Goal: Task Accomplishment & Management: Complete application form

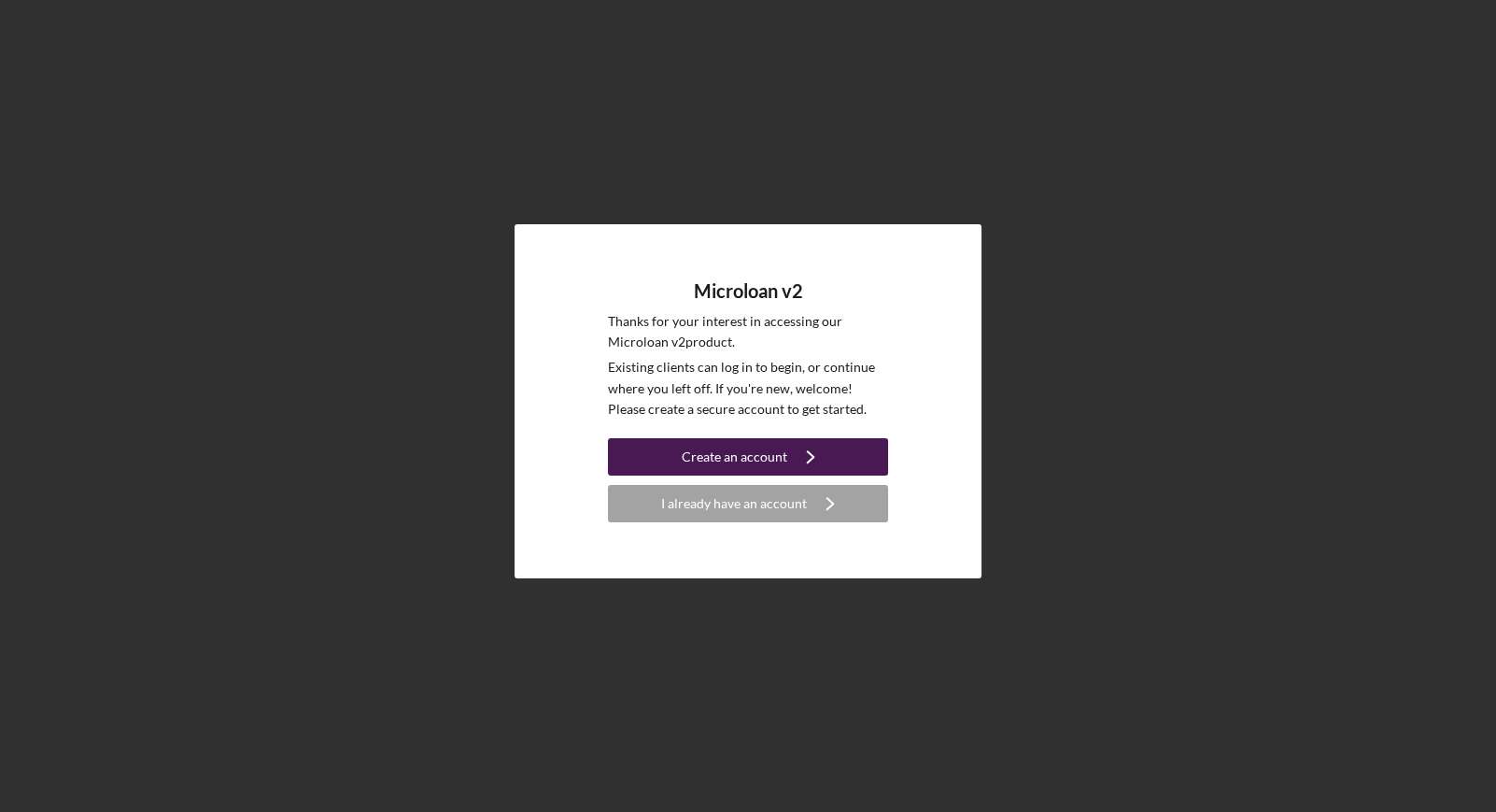
click at [706, 459] on div "Create an account" at bounding box center [734, 457] width 106 height 38
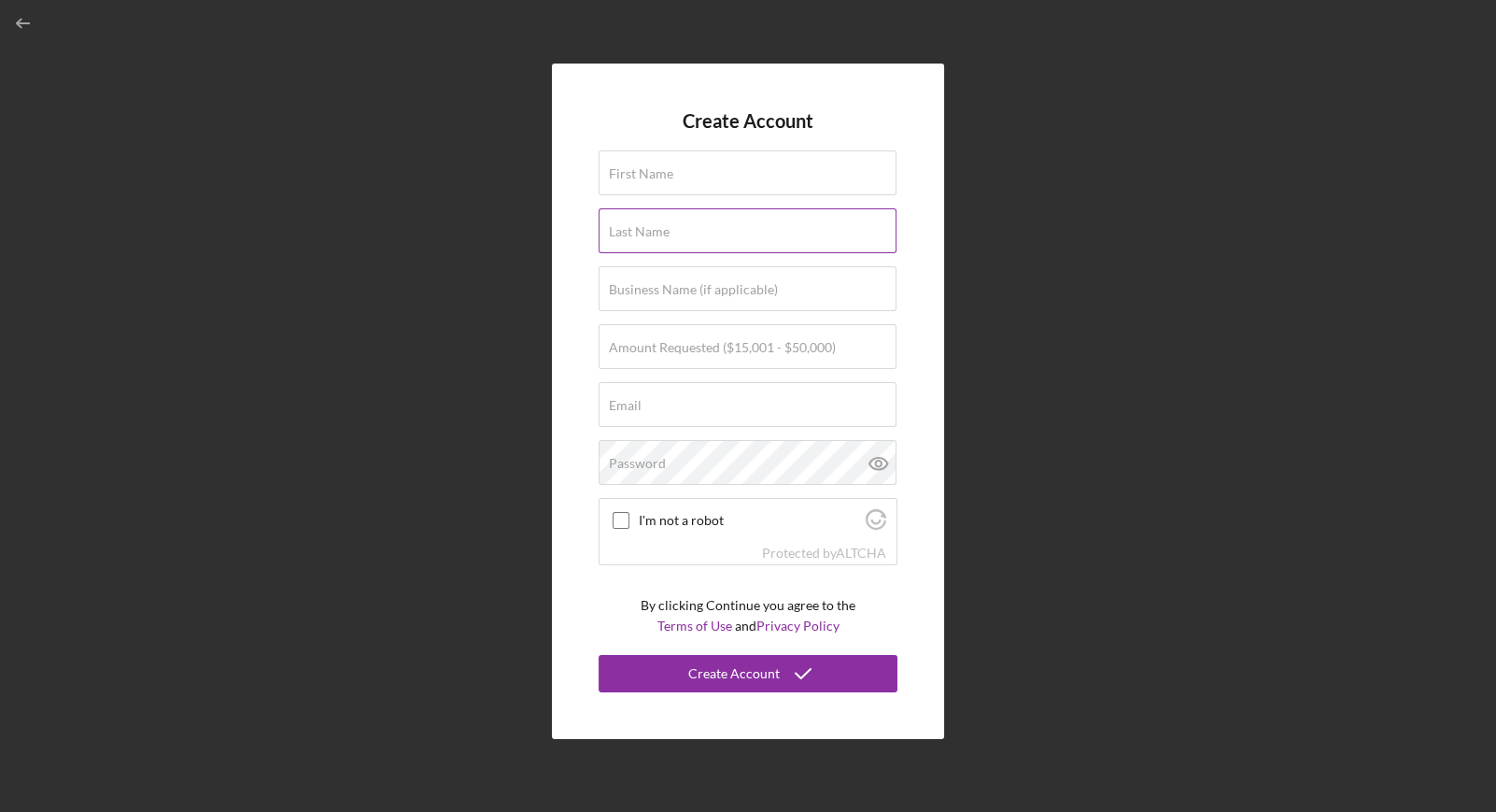
click at [727, 215] on div "Last Name" at bounding box center [748, 232] width 299 height 47
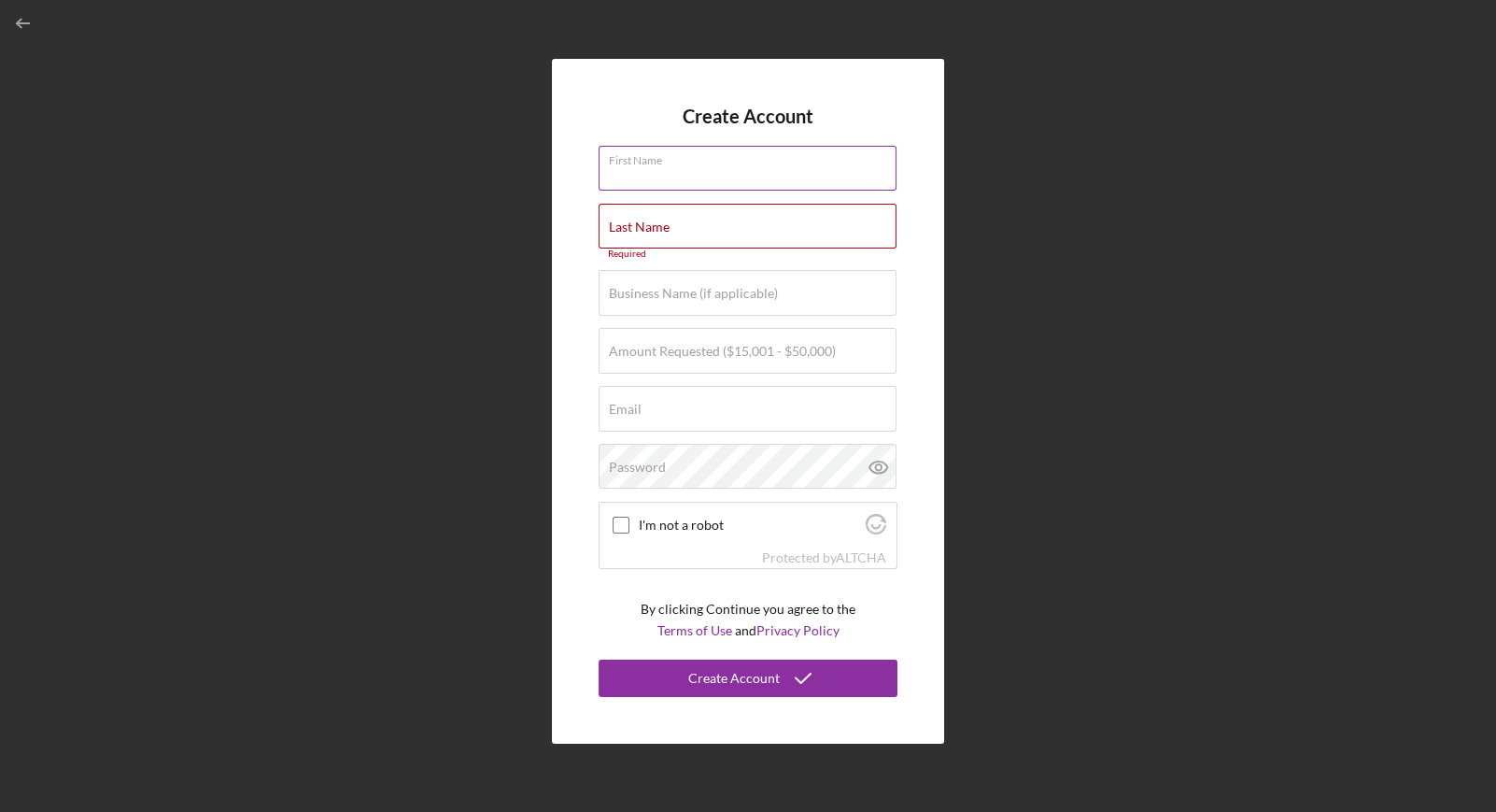
click at [739, 172] on input "First Name" at bounding box center [747, 168] width 298 height 45
